Goal: Information Seeking & Learning: Check status

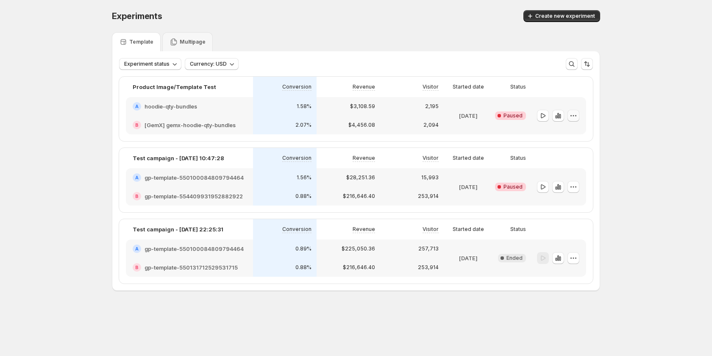
click at [572, 116] on icon "button" at bounding box center [573, 115] width 8 height 8
click at [320, 107] on div "$3,108.59" at bounding box center [348, 106] width 64 height 19
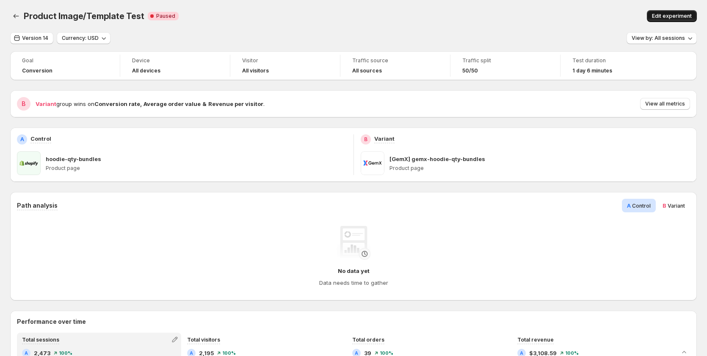
click at [668, 14] on span "Edit experiment" at bounding box center [672, 16] width 40 height 7
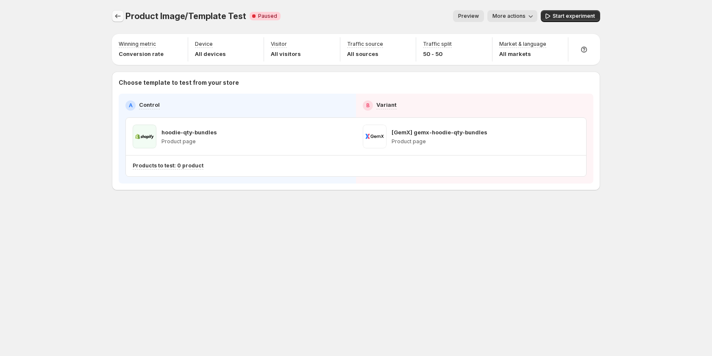
click at [118, 15] on icon "Experiments" at bounding box center [118, 16] width 8 height 8
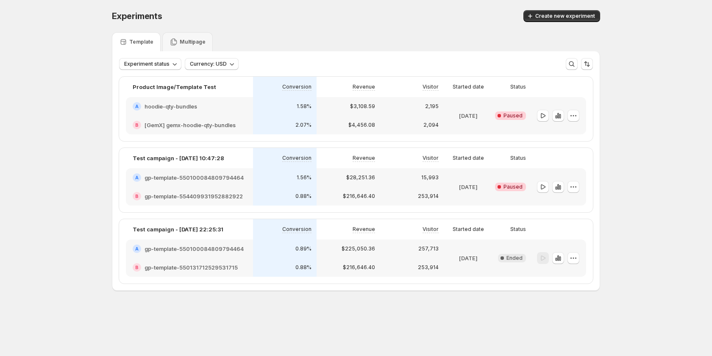
click at [407, 114] on div "2,195" at bounding box center [412, 106] width 64 height 19
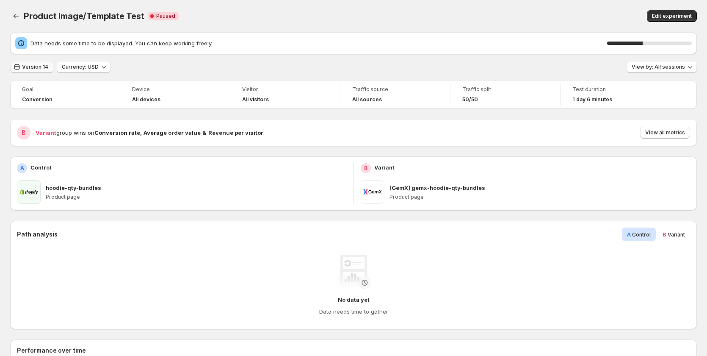
click at [38, 63] on button "Version 14" at bounding box center [31, 67] width 43 height 12
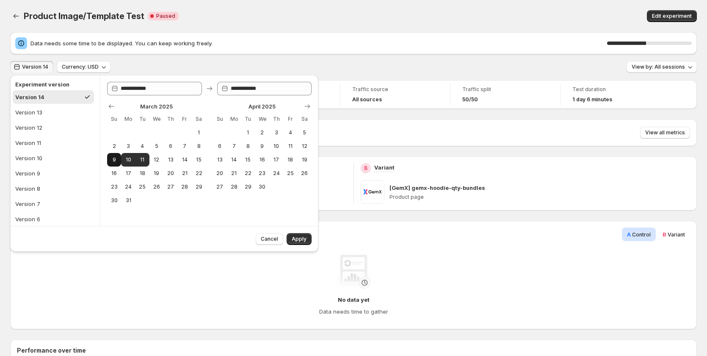
click at [117, 160] on span "9" at bounding box center [114, 159] width 7 height 7
type input "**********"
click at [149, 159] on button "11" at bounding box center [143, 160] width 14 height 14
type input "**********"
click at [302, 235] on button "Apply" at bounding box center [299, 239] width 25 height 12
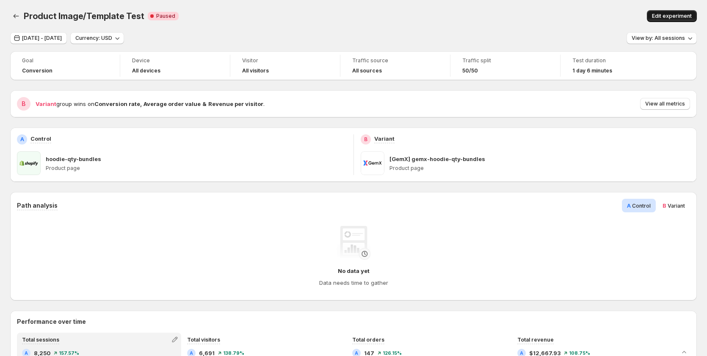
click at [677, 14] on span "Edit experiment" at bounding box center [672, 16] width 40 height 7
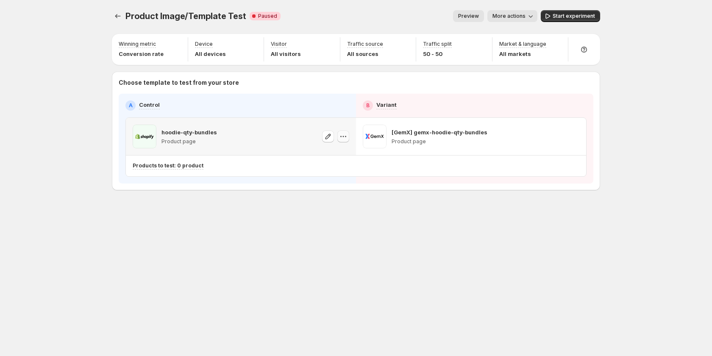
click at [346, 134] on icon "button" at bounding box center [343, 136] width 8 height 8
click at [349, 173] on span "Copy ID 554478177926316926" at bounding box center [350, 172] width 58 height 16
click at [503, 16] on span "More actions" at bounding box center [508, 16] width 33 height 7
click at [505, 30] on div "View analytic" at bounding box center [525, 34] width 61 height 8
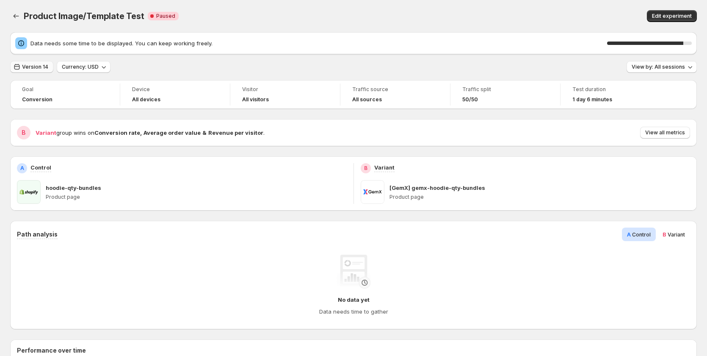
click at [32, 68] on span "Version 14" at bounding box center [35, 67] width 26 height 7
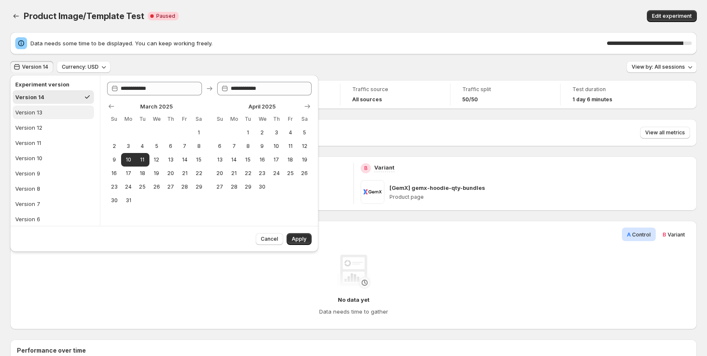
click at [40, 116] on button "Version 13" at bounding box center [53, 112] width 81 height 14
type input "**********"
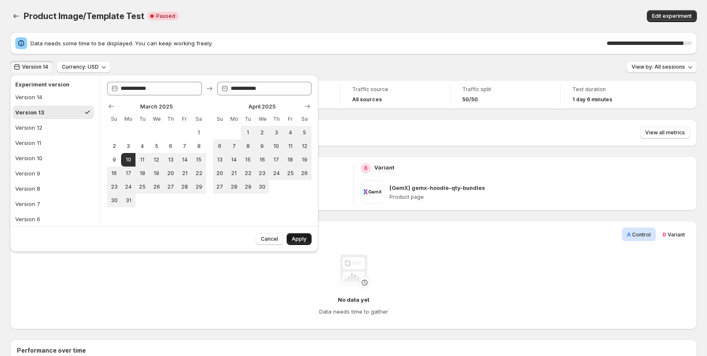
click at [308, 241] on button "Apply" at bounding box center [299, 239] width 25 height 12
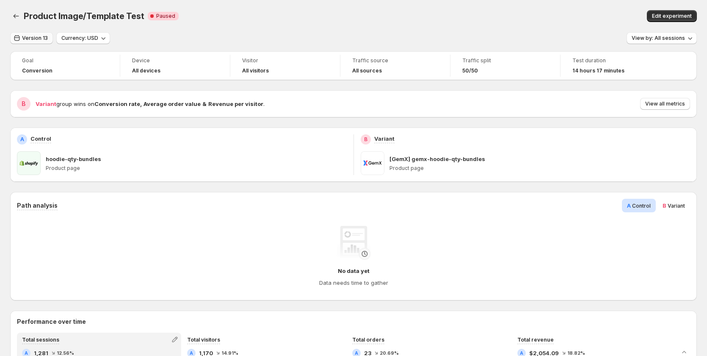
click at [35, 40] on span "Version 13" at bounding box center [35, 38] width 26 height 7
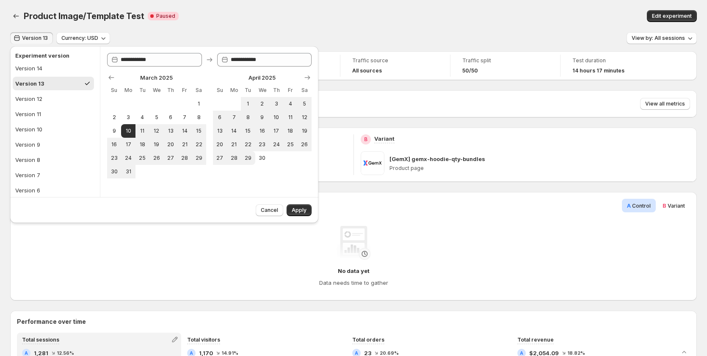
drag, startPoint x: 363, startPoint y: 13, endPoint x: 569, endPoint y: 13, distance: 206.3
click at [363, 13] on div "Product Image/Template Test Critical Complete Paused" at bounding box center [216, 16] width 384 height 12
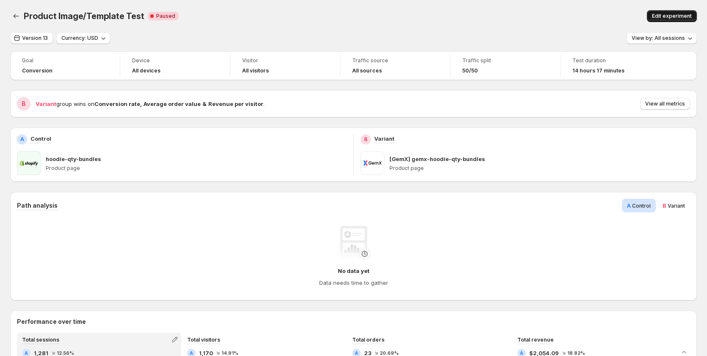
click at [667, 17] on span "Edit experiment" at bounding box center [672, 16] width 40 height 7
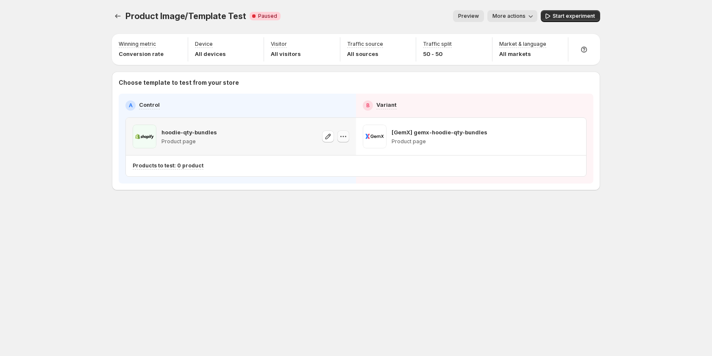
click at [341, 137] on icon "button" at bounding box center [343, 136] width 8 height 8
click at [346, 134] on icon "button" at bounding box center [343, 136] width 8 height 8
click at [338, 169] on div "Copy ID" at bounding box center [350, 168] width 58 height 8
click at [346, 136] on icon "button" at bounding box center [343, 136] width 8 height 8
click at [347, 173] on span "Copy ID 554478177926316926" at bounding box center [350, 172] width 58 height 17
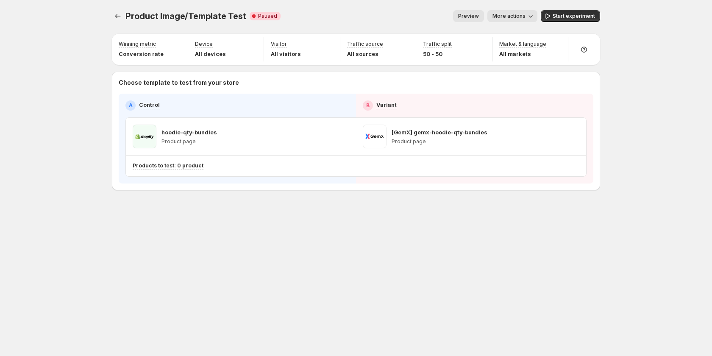
click at [498, 17] on span "More actions" at bounding box center [508, 16] width 33 height 7
click at [503, 30] on icon "button" at bounding box center [499, 34] width 8 height 8
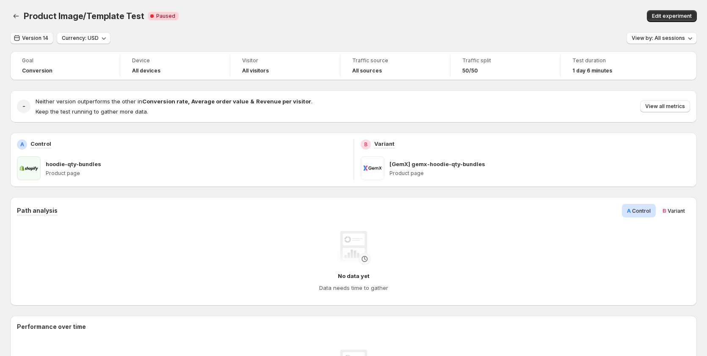
click at [48, 38] on button "Version 14" at bounding box center [31, 38] width 43 height 12
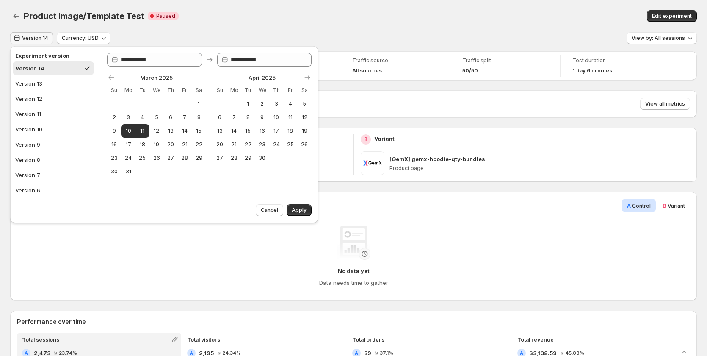
click at [45, 68] on button "Version 14" at bounding box center [53, 68] width 81 height 14
click at [45, 82] on button "Version 13" at bounding box center [53, 84] width 81 height 14
click at [46, 65] on button "Version 14" at bounding box center [53, 68] width 81 height 14
click at [39, 83] on div "Version 13" at bounding box center [28, 83] width 27 height 8
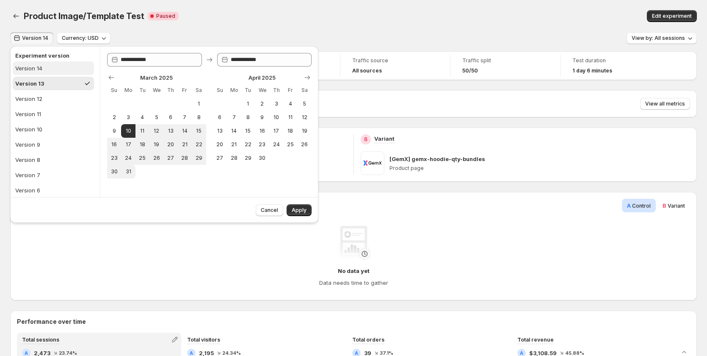
click at [47, 69] on button "Version 14" at bounding box center [53, 68] width 81 height 14
type input "**********"
